Goal: Find specific page/section: Find specific page/section

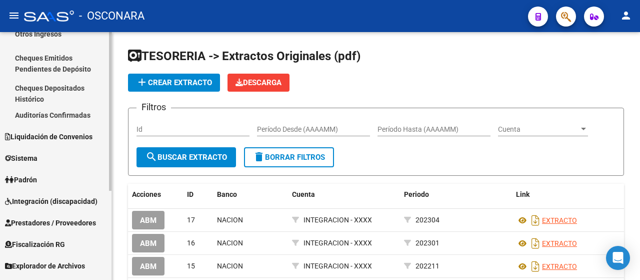
scroll to position [139, 0]
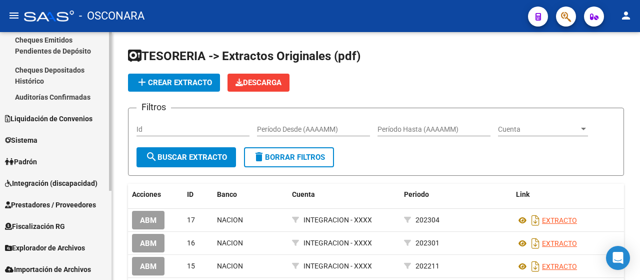
click at [70, 142] on link "Sistema" at bounding box center [56, 140] width 112 height 22
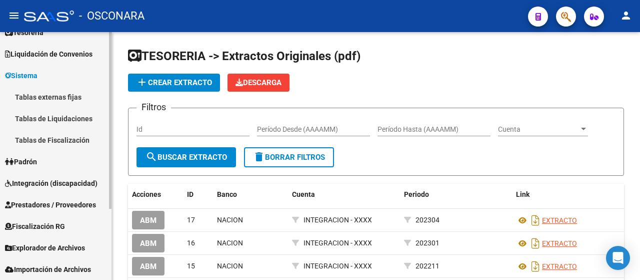
scroll to position [79, 0]
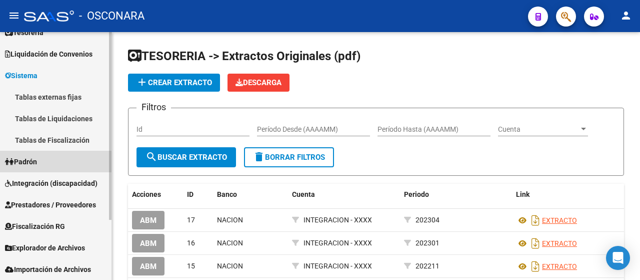
click at [75, 162] on link "Padrón" at bounding box center [56, 162] width 112 height 22
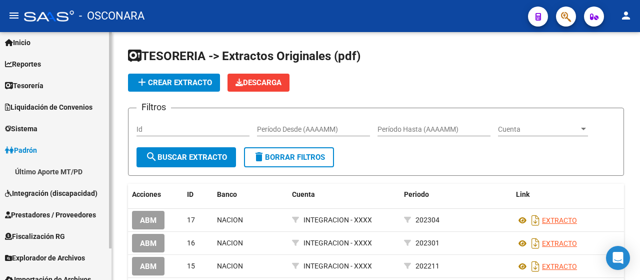
scroll to position [36, 0]
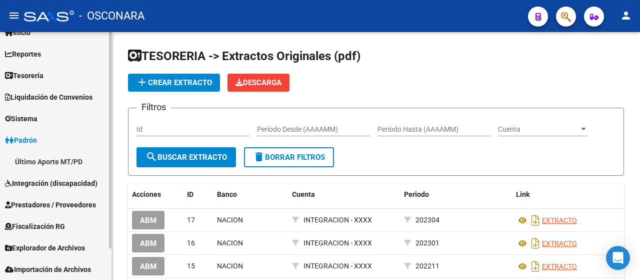
click at [55, 123] on link "Sistema" at bounding box center [56, 119] width 112 height 22
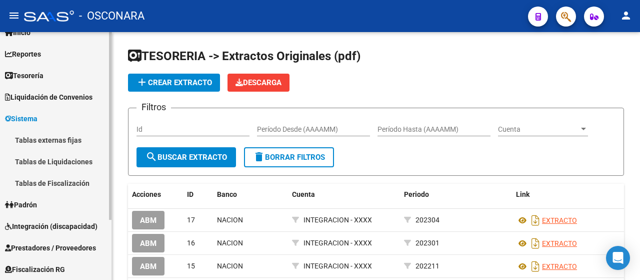
click at [62, 71] on link "Tesorería" at bounding box center [56, 76] width 112 height 22
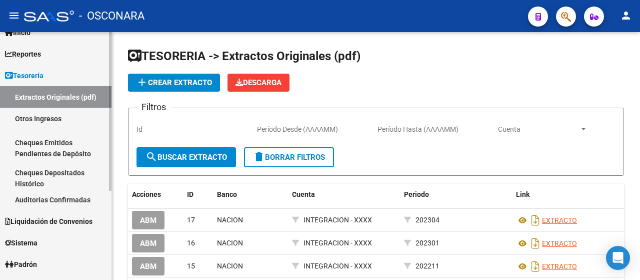
scroll to position [0, 0]
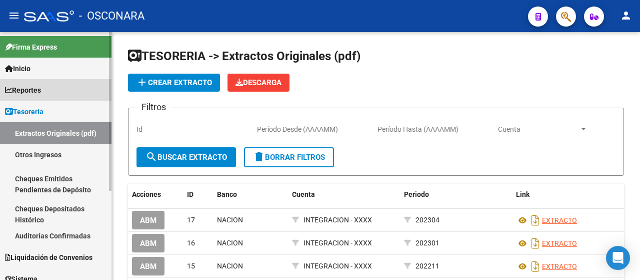
click at [64, 91] on link "Reportes" at bounding box center [56, 90] width 112 height 22
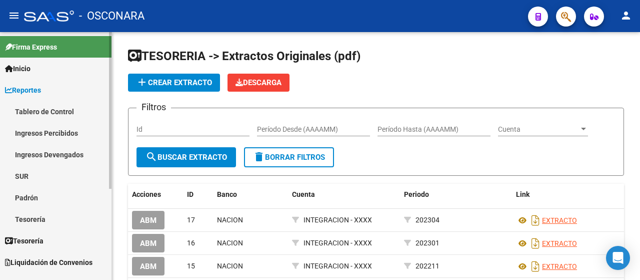
click at [66, 176] on link "SUR" at bounding box center [56, 176] width 112 height 22
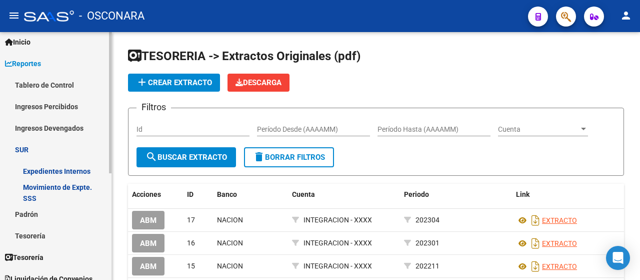
scroll to position [50, 0]
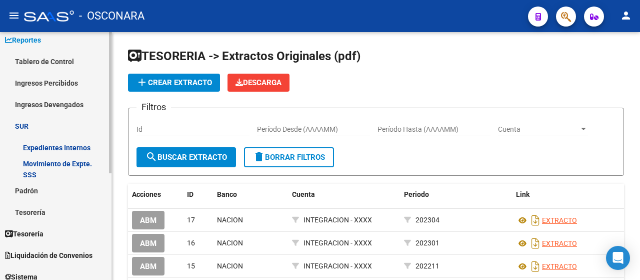
click at [78, 215] on link "Tesorería" at bounding box center [56, 212] width 112 height 22
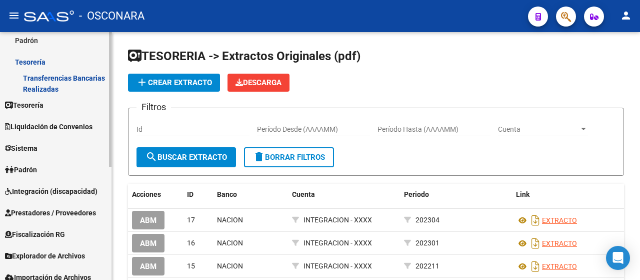
scroll to position [208, 0]
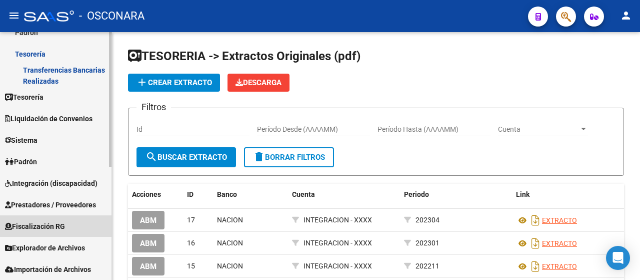
click at [73, 221] on link "Fiscalización RG" at bounding box center [56, 226] width 112 height 22
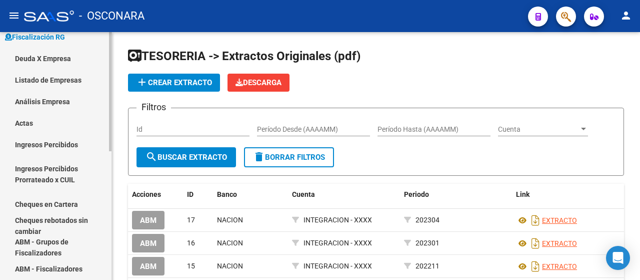
scroll to position [68, 0]
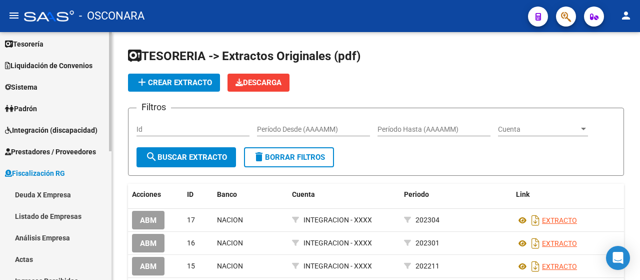
click at [25, 100] on link "Padrón" at bounding box center [56, 109] width 112 height 22
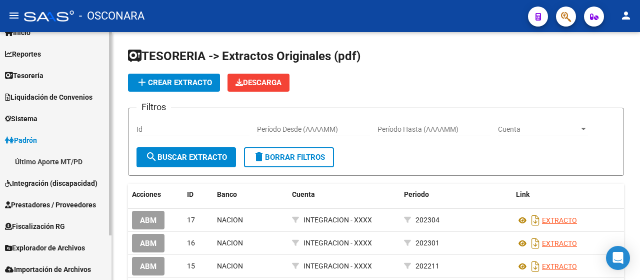
scroll to position [36, 0]
click at [63, 95] on span "Liquidación de Convenios" at bounding box center [49, 97] width 88 height 11
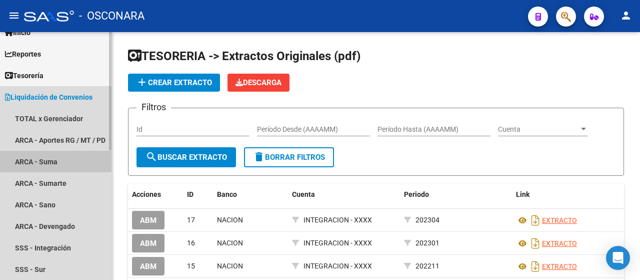
click at [72, 163] on link "ARCA - Suma" at bounding box center [56, 162] width 112 height 22
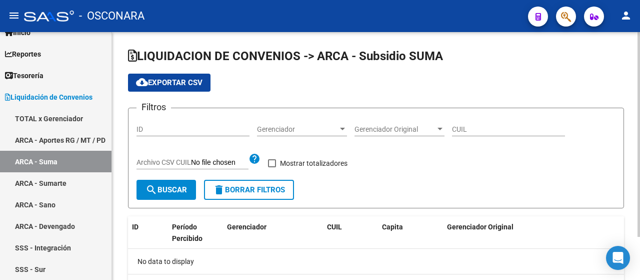
checkbox input "true"
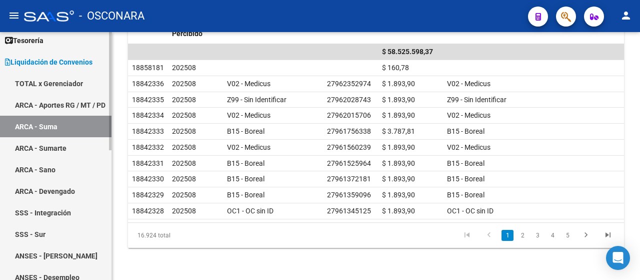
scroll to position [86, 0]
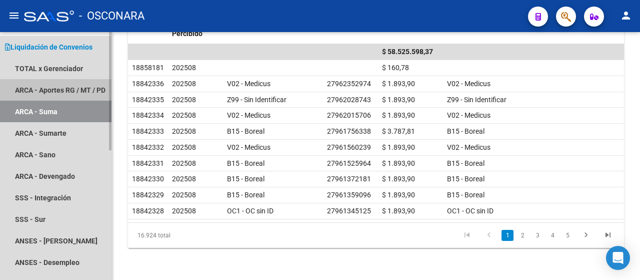
click at [69, 90] on link "ARCA - Aportes RG / MT / PD" at bounding box center [56, 90] width 112 height 22
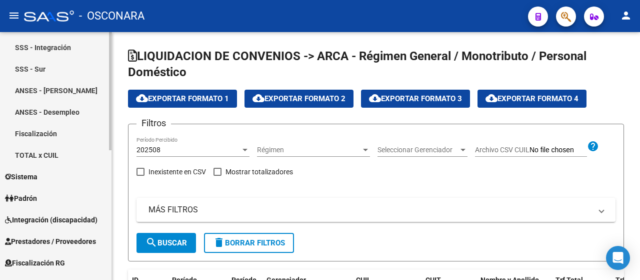
scroll to position [273, 0]
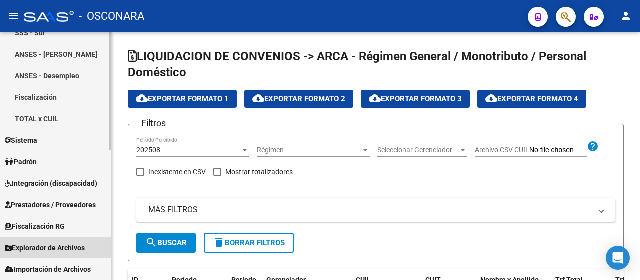
click at [68, 247] on span "Explorador de Archivos" at bounding box center [45, 247] width 80 height 11
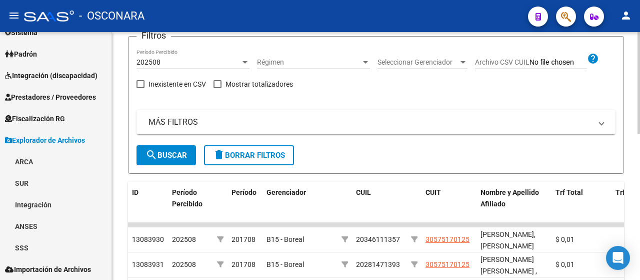
scroll to position [100, 0]
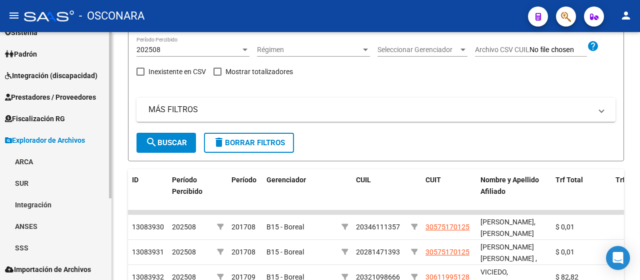
click at [71, 165] on link "ARCA" at bounding box center [56, 162] width 112 height 22
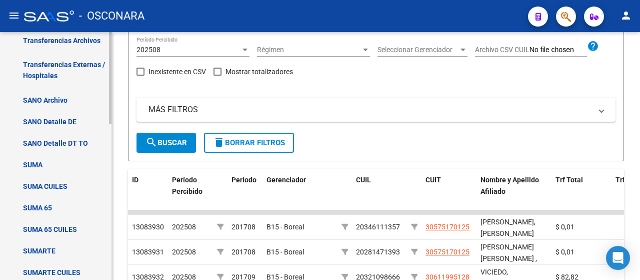
scroll to position [322, 0]
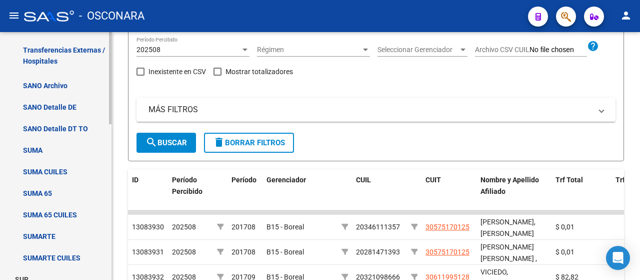
click at [53, 84] on link "SANO Archivo" at bounding box center [56, 86] width 112 height 22
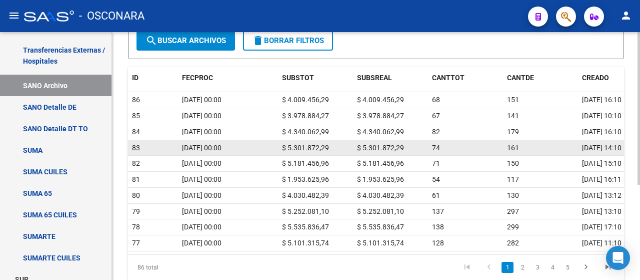
scroll to position [100, 0]
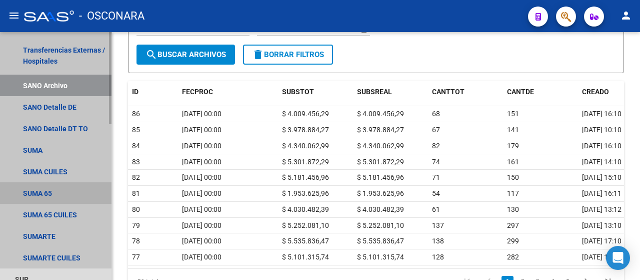
click at [66, 198] on link "SUMA 65" at bounding box center [56, 193] width 112 height 22
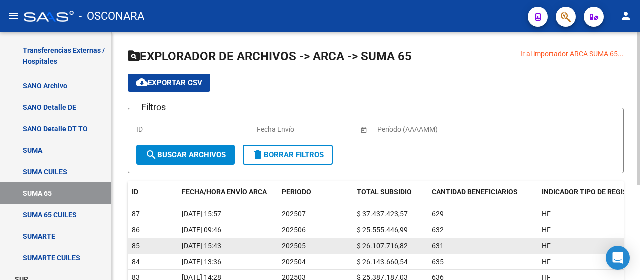
scroll to position [50, 0]
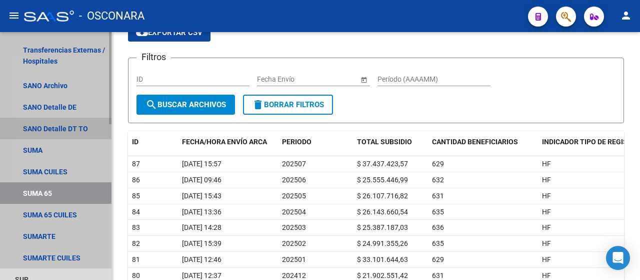
click at [85, 129] on link "SANO Detalle DT TO" at bounding box center [56, 129] width 112 height 22
